Goal: Task Accomplishment & Management: Use online tool/utility

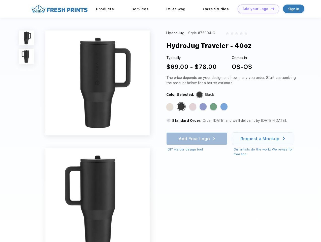
click at [256, 9] on link "Add your Logo Design Tool" at bounding box center [258, 9] width 42 height 9
click at [0, 0] on div "Design Tool" at bounding box center [0, 0] width 0 height 0
click at [270, 9] on link "Add your Logo Design Tool" at bounding box center [258, 9] width 42 height 9
click at [26, 38] on img at bounding box center [26, 37] width 15 height 15
click at [26, 56] on img at bounding box center [26, 56] width 15 height 15
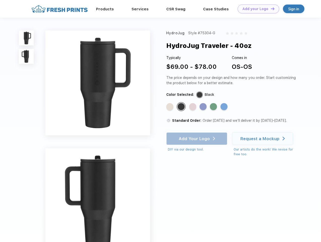
click at [170, 107] on div "Standard Color" at bounding box center [169, 106] width 7 height 7
click at [182, 107] on div "Standard Color" at bounding box center [181, 106] width 7 height 7
click at [193, 107] on div "Standard Color" at bounding box center [192, 106] width 7 height 7
click at [203, 107] on div "Standard Color" at bounding box center [202, 106] width 7 height 7
click at [214, 107] on div "Standard Color" at bounding box center [213, 106] width 7 height 7
